Goal: Task Accomplishment & Management: Manage account settings

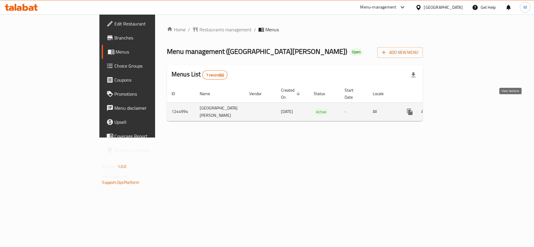
click at [454, 109] on icon "enhanced table" at bounding box center [451, 111] width 5 height 5
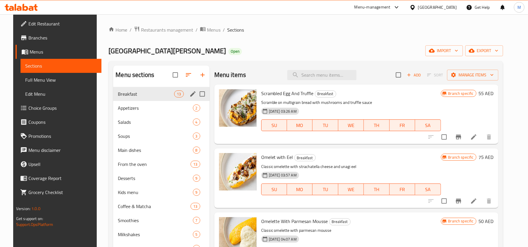
click at [144, 104] on div "Appetizers 2" at bounding box center [161, 108] width 96 height 14
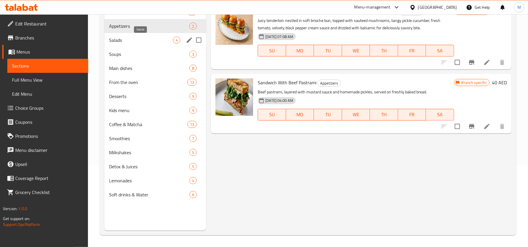
click at [129, 42] on span "Salads" at bounding box center [141, 40] width 64 height 7
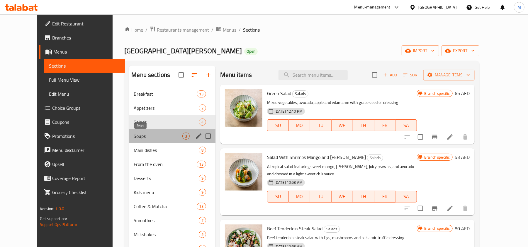
click at [134, 137] on span "Soups" at bounding box center [158, 136] width 48 height 7
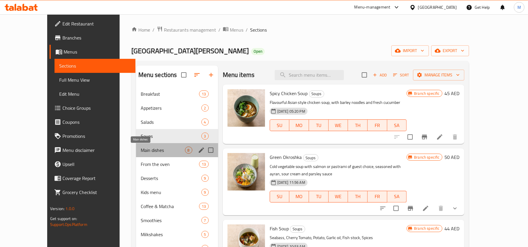
click at [141, 150] on span "Main dishes" at bounding box center [163, 150] width 44 height 7
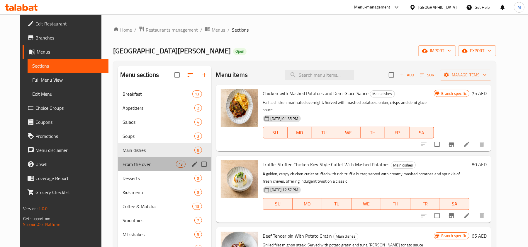
click at [144, 158] on div "From the oven 13" at bounding box center [164, 164] width 93 height 14
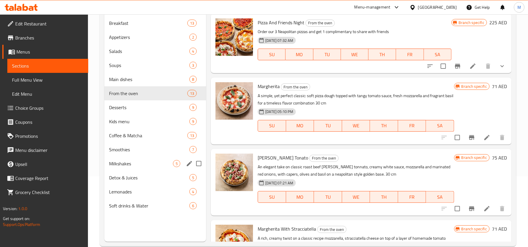
scroll to position [78, 0]
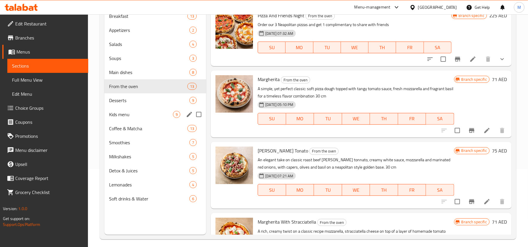
click at [139, 108] on div "Kids menu 9" at bounding box center [155, 115] width 102 height 14
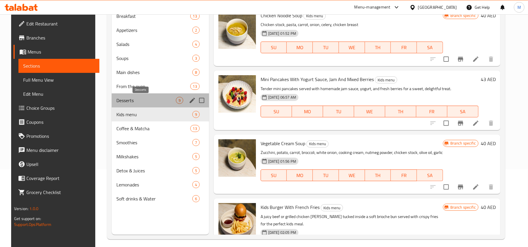
click at [144, 103] on span "Desserts" at bounding box center [145, 100] width 59 height 7
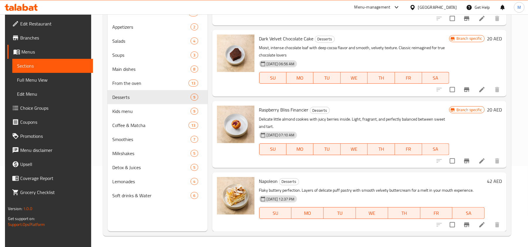
scroll to position [82, 0]
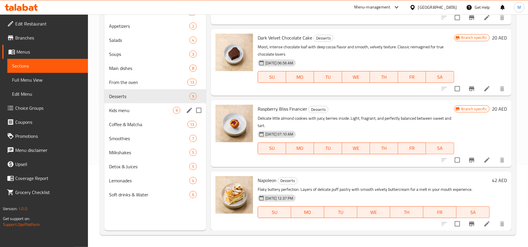
click at [155, 109] on span "Kids menu" at bounding box center [141, 110] width 64 height 7
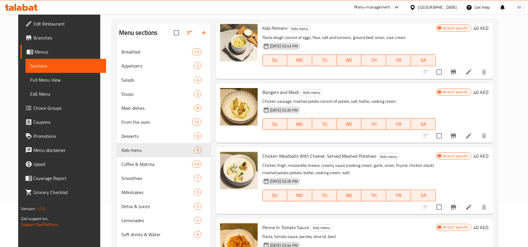
scroll to position [82, 0]
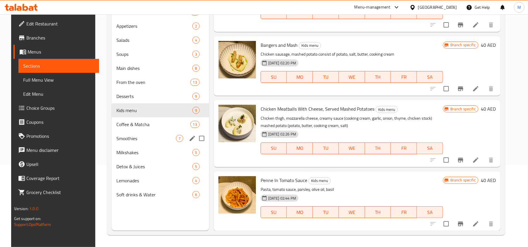
click at [117, 129] on div "Coffee & Matcha 13" at bounding box center [160, 125] width 97 height 14
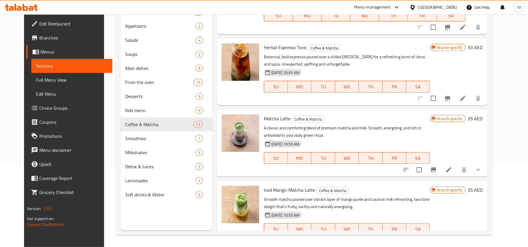
scroll to position [629, 0]
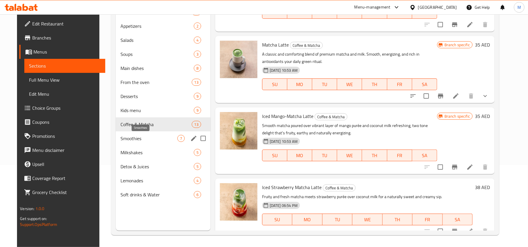
click at [128, 140] on span "Smoothies" at bounding box center [148, 138] width 57 height 7
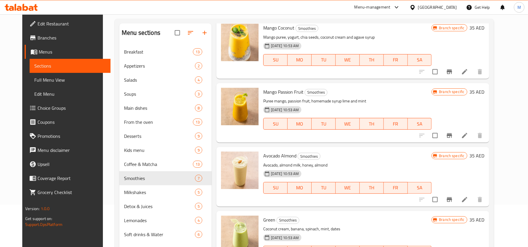
scroll to position [82, 0]
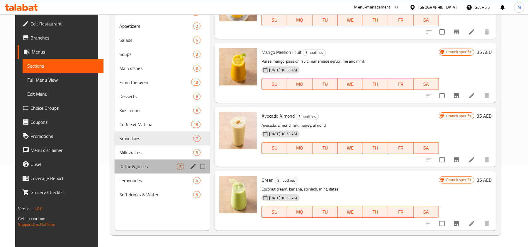
click at [119, 161] on div "Detox & Juices 5" at bounding box center [163, 167] width 96 height 14
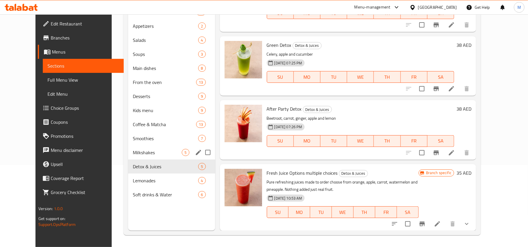
click at [133, 155] on span "Milkshakes" at bounding box center [157, 152] width 49 height 7
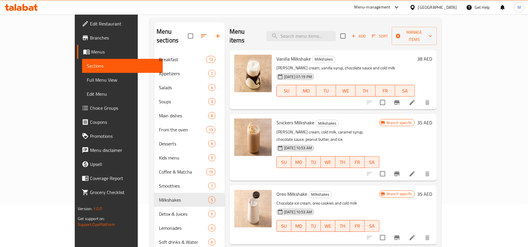
scroll to position [82, 0]
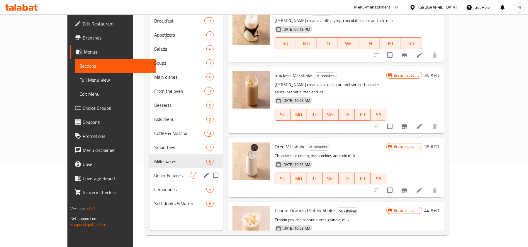
click at [154, 172] on span "Detox & Juices" at bounding box center [172, 175] width 36 height 7
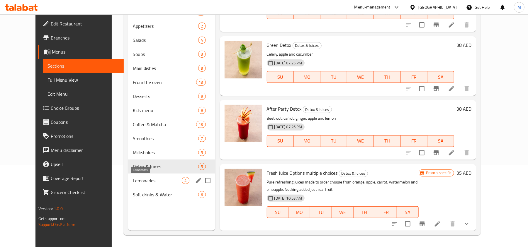
click at [140, 178] on span "Lemonades" at bounding box center [157, 180] width 49 height 7
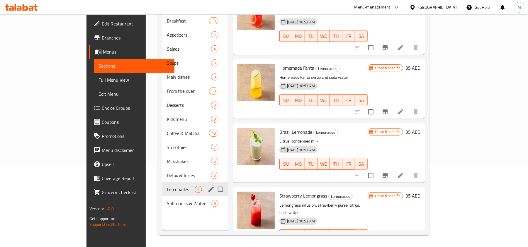
click at [162, 197] on div "Soft drinks & Water 6" at bounding box center [195, 204] width 66 height 14
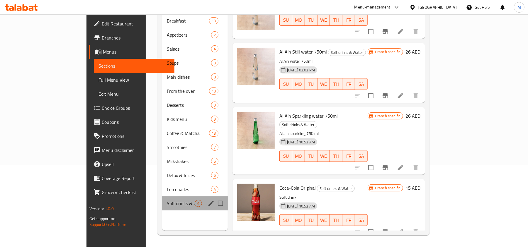
click at [167, 200] on span "Soft drinks & Water" at bounding box center [181, 203] width 28 height 7
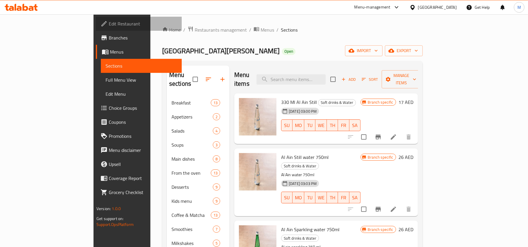
click at [109, 23] on span "Edit Restaurant" at bounding box center [143, 23] width 68 height 7
